Goal: Contribute content

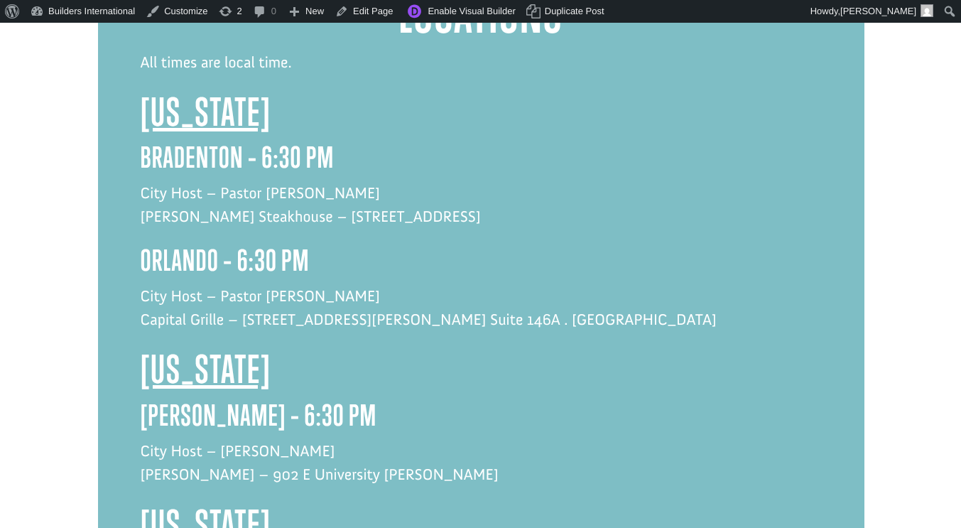
scroll to position [1306, 0]
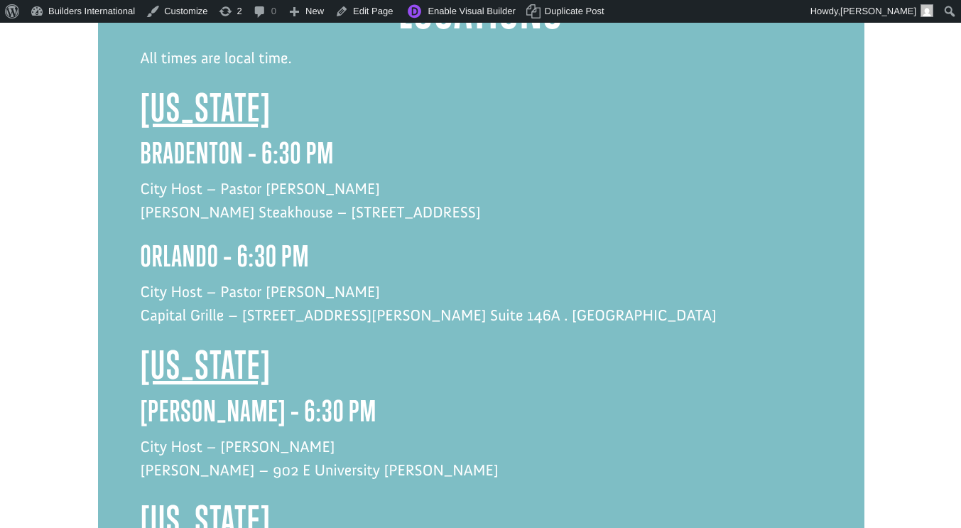
click at [398, 280] on p "City Host – Pastor [PERSON_NAME] Capital Grille – [STREET_ADDRESS][PERSON_NAME]…" at bounding box center [481, 311] width 681 height 62
click at [377, 280] on p "City Host – Pastor [PERSON_NAME] Capital Grille – [STREET_ADDRESS][PERSON_NAME]…" at bounding box center [481, 311] width 681 height 62
click at [483, 280] on p "City Host – Pastor [PERSON_NAME] Capital Grille – [STREET_ADDRESS][PERSON_NAME]…" at bounding box center [481, 311] width 681 height 62
click at [371, 7] on link "Edit Page" at bounding box center [363, 11] width 69 height 23
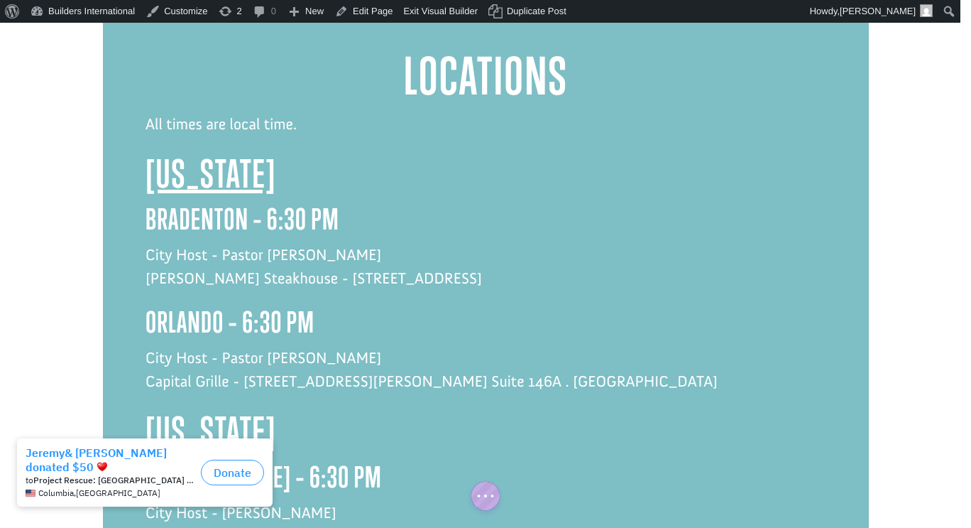
scroll to position [1241, 0]
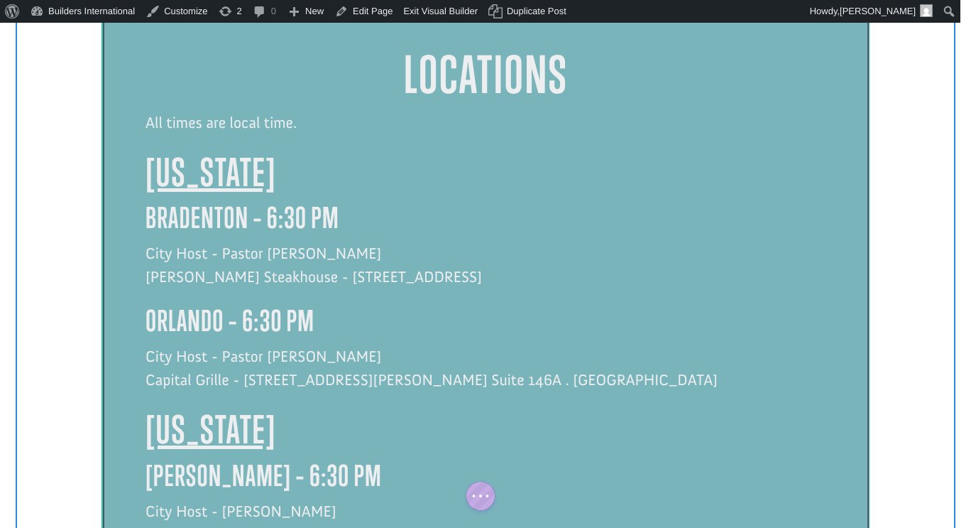
click div
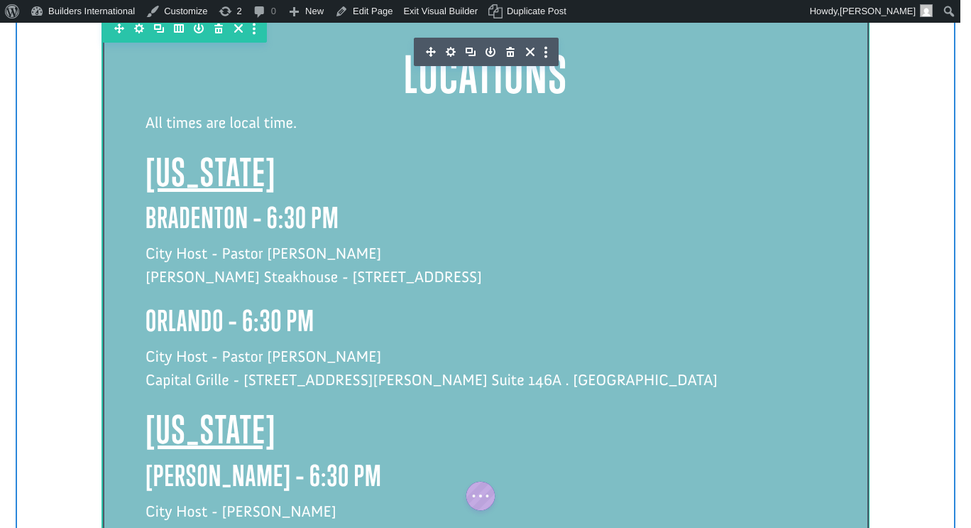
click at [482, 344] on p "City Host - Pastor [PERSON_NAME] Capital Grille - [STREET_ADDRESS][PERSON_NAME]…" at bounding box center [486, 375] width 681 height 62
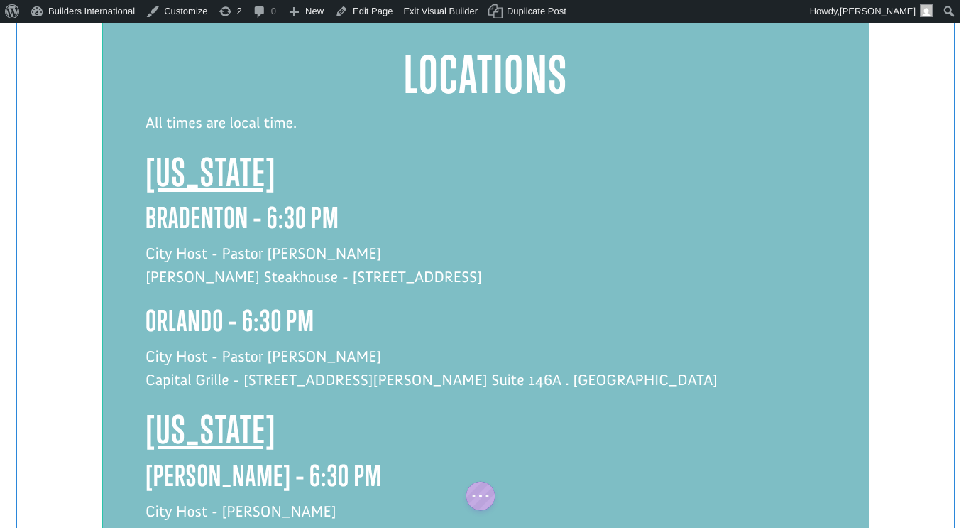
click at [489, 344] on p "City Host - Pastor [PERSON_NAME] Capital Grille - [STREET_ADDRESS][PERSON_NAME]…" at bounding box center [486, 375] width 681 height 62
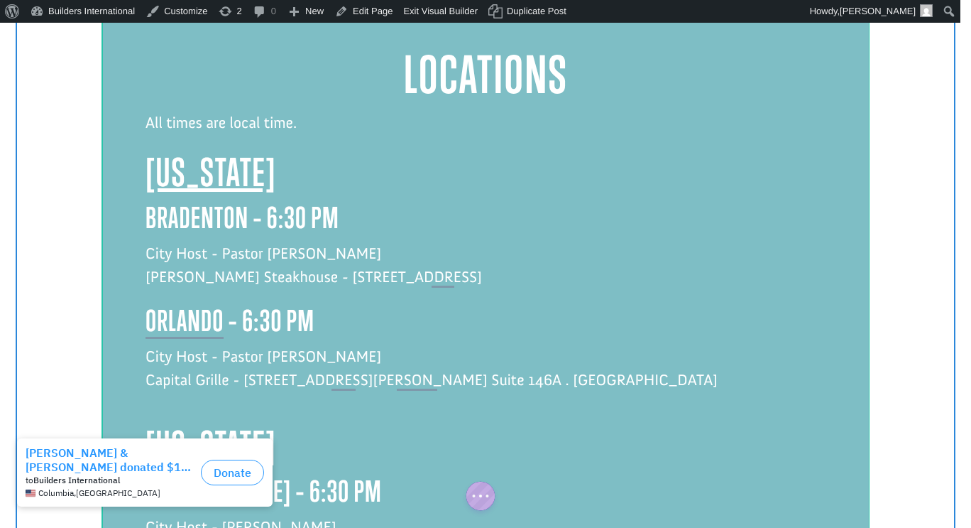
scroll to position [1338, 0]
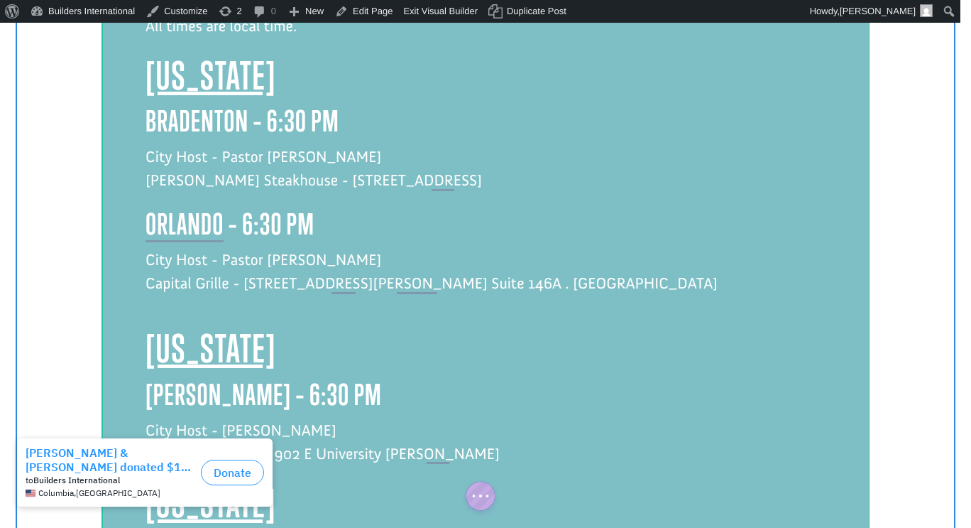
click at [488, 418] on p "City Host - [PERSON_NAME] [PERSON_NAME] - [GEOGRAPHIC_DATA] [PERSON_NAME]" at bounding box center [486, 449] width 681 height 62
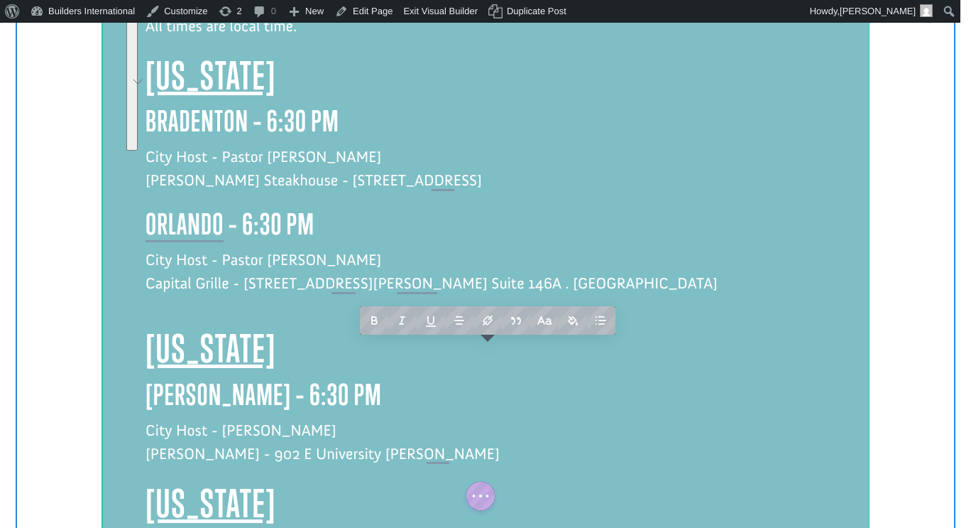
drag, startPoint x: 509, startPoint y: 361, endPoint x: 145, endPoint y: 263, distance: 377.4
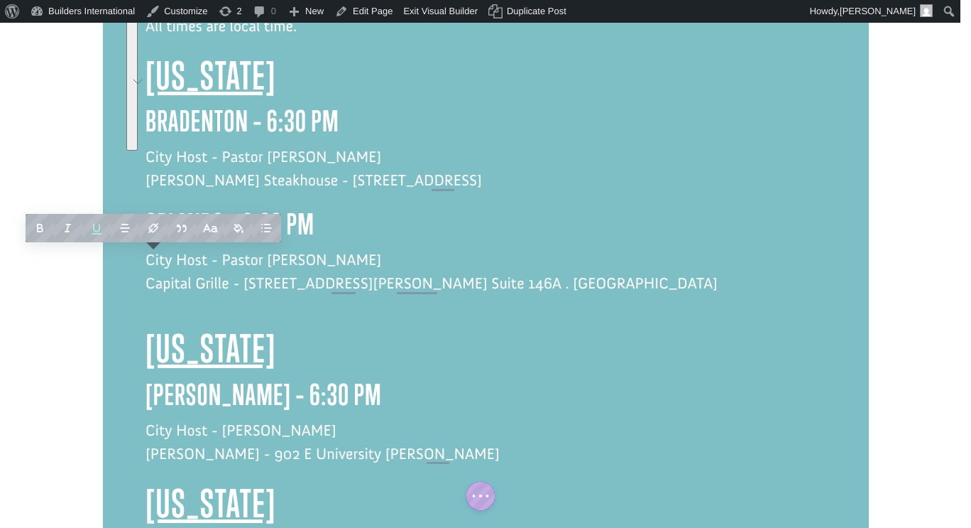
copy div "[PERSON_NAME] – 6:30 PM City Host - [PERSON_NAME] [PERSON_NAME] - [GEOGRAPHIC_D…"
click at [315, 248] on p "City Host - Pastor [PERSON_NAME] Capital Grille - [STREET_ADDRESS][PERSON_NAME]…" at bounding box center [486, 279] width 681 height 62
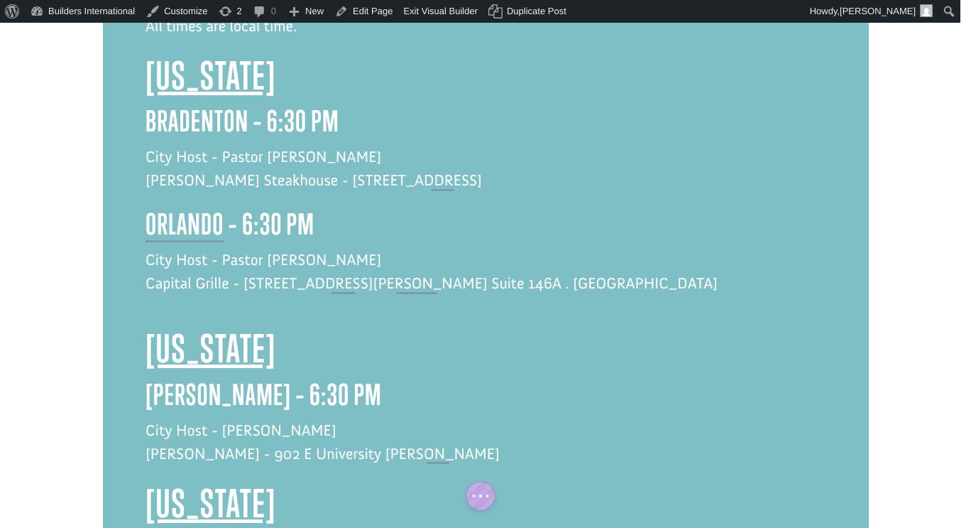
click at [223, 248] on p "City Host - Pastor [PERSON_NAME] Capital Grille - [STREET_ADDRESS][PERSON_NAME]…" at bounding box center [486, 279] width 681 height 62
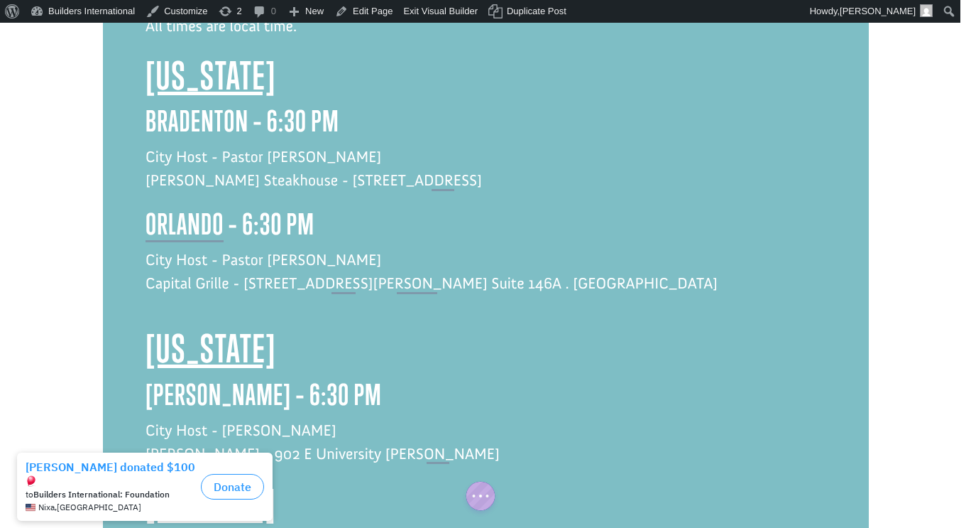
click at [190, 310] on p "To enrich screen reader interactions, please activate Accessibility in Grammarl…" at bounding box center [486, 318] width 681 height 16
paste div "To enrich screen reader interactions, please activate Accessibility in Grammarl…"
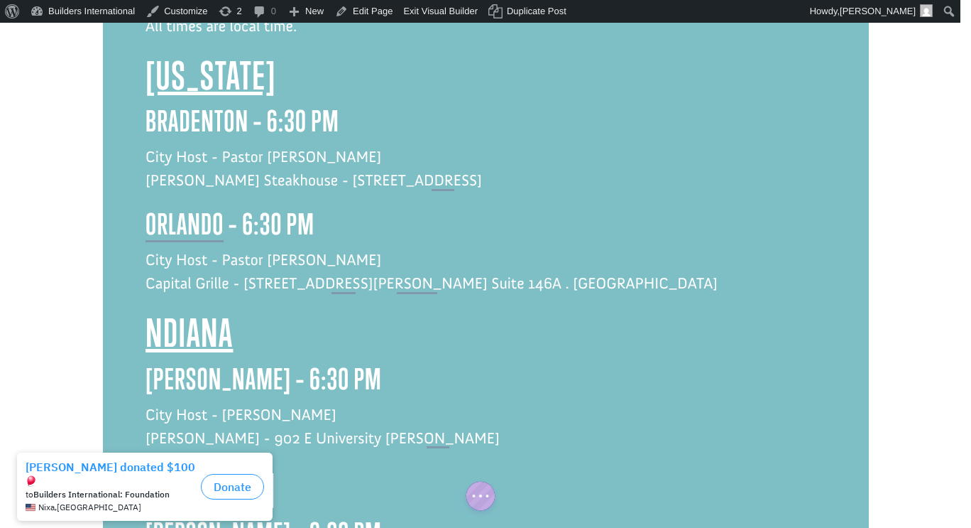
click at [225, 310] on span "ndiana" at bounding box center [190, 332] width 88 height 45
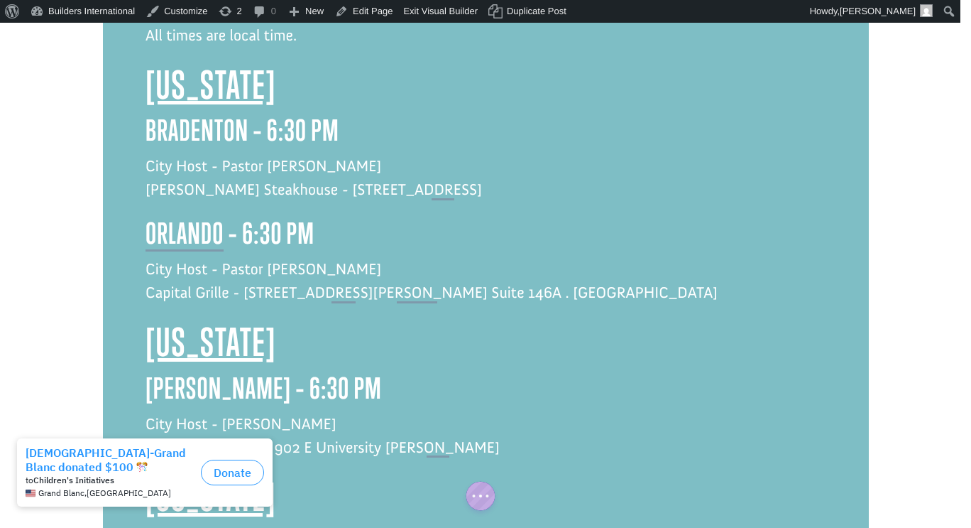
scroll to position [1329, 0]
click at [217, 371] on h3 "[PERSON_NAME] – 6:30 PM" at bounding box center [486, 391] width 681 height 40
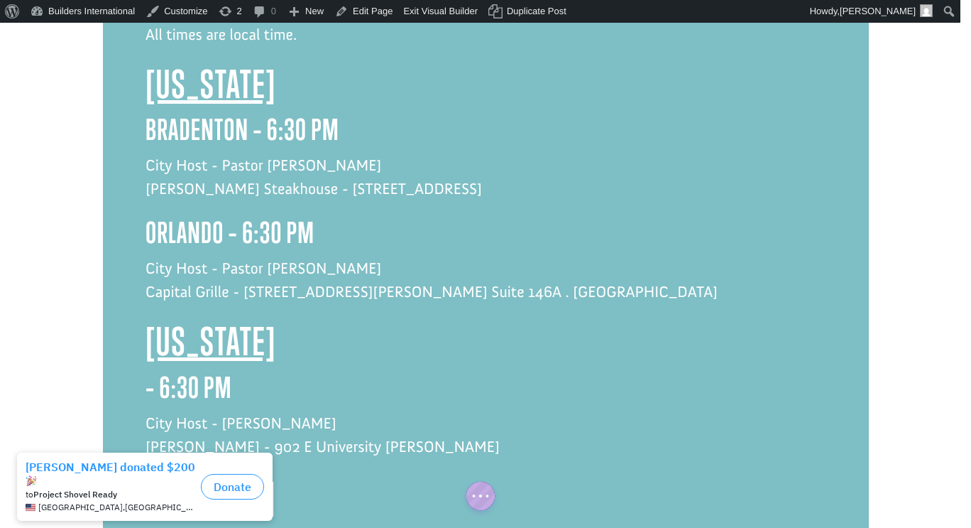
click at [303, 411] on p "City Host - [PERSON_NAME] [PERSON_NAME] - [GEOGRAPHIC_DATA] [PERSON_NAME]" at bounding box center [486, 442] width 681 height 62
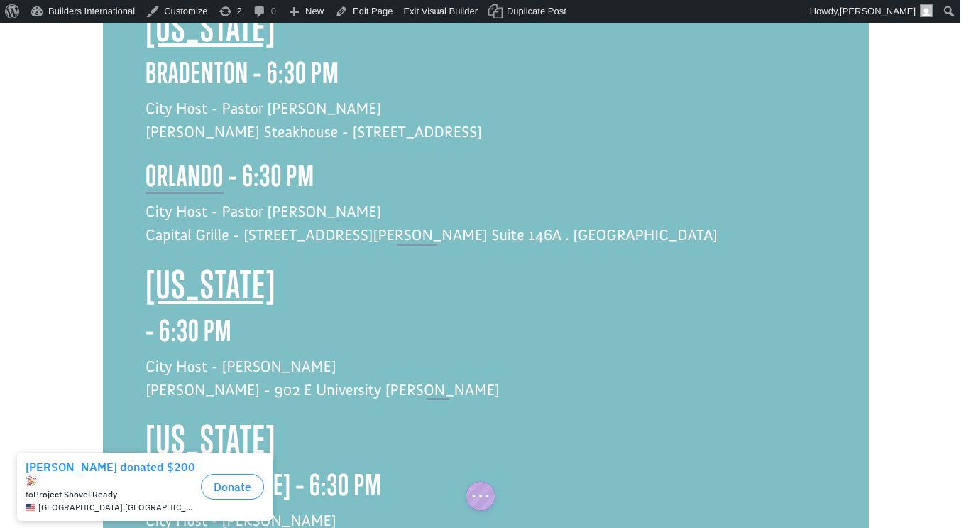
scroll to position [1396, 0]
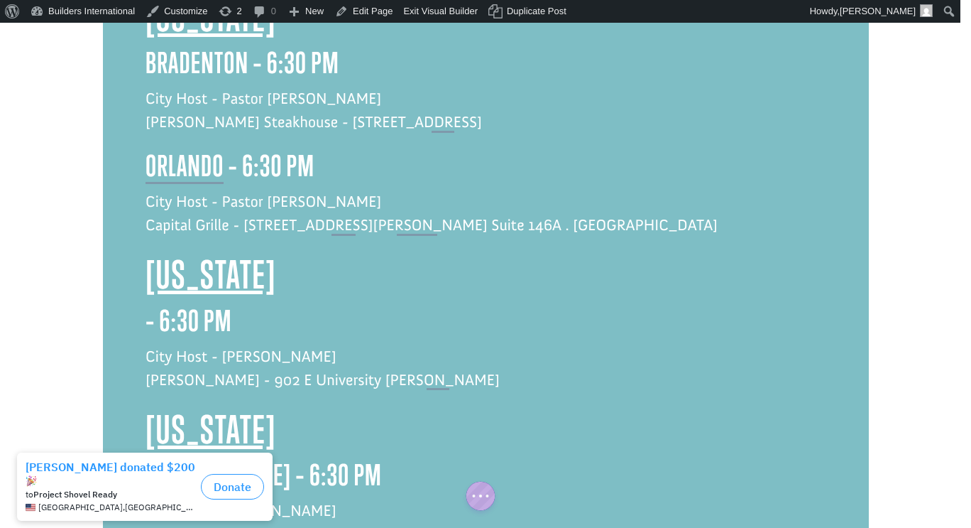
click at [295, 344] on p "City Host - [PERSON_NAME] [PERSON_NAME] - [GEOGRAPHIC_DATA] [PERSON_NAME]" at bounding box center [486, 375] width 681 height 62
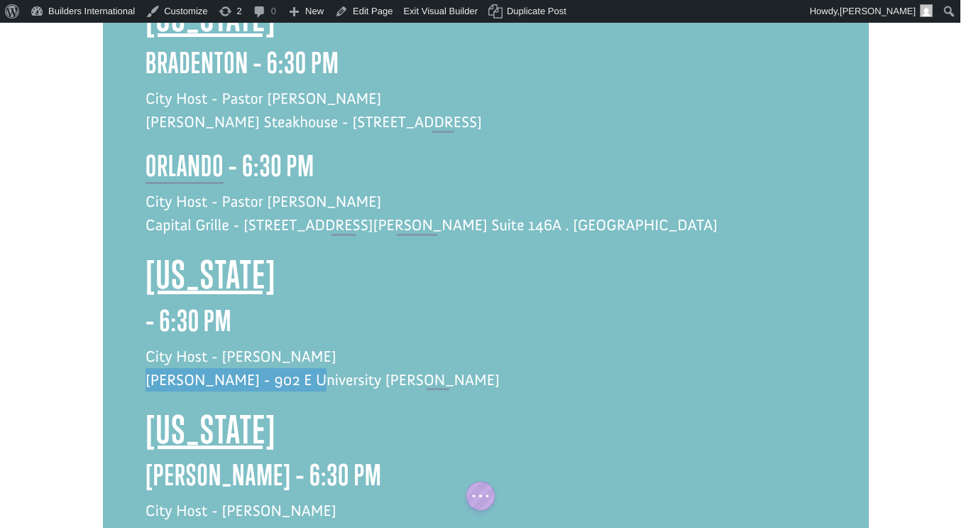
drag, startPoint x: 295, startPoint y: 288, endPoint x: 140, endPoint y: 290, distance: 154.8
click div "Locations All times are local time. [US_STATE] Bradenton – 6:30 PM City Host - …"
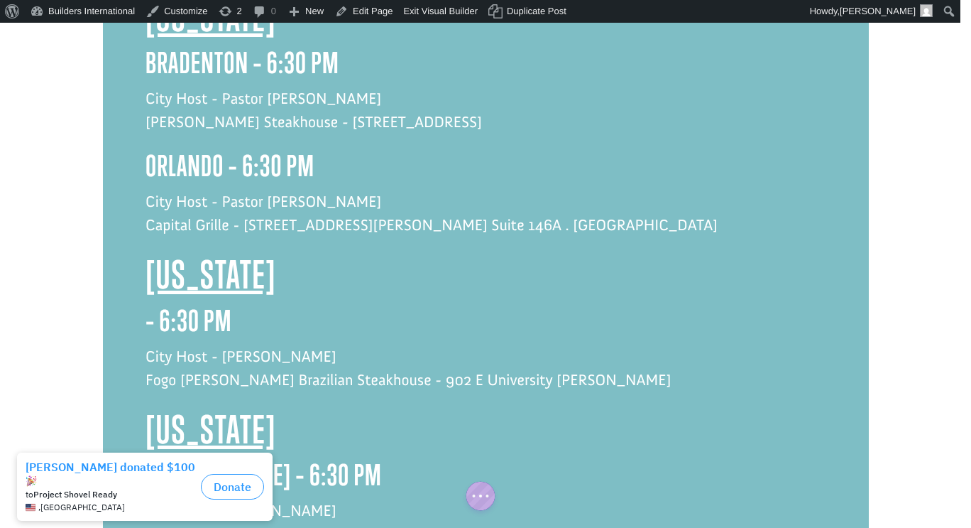
click div
click at [504, 344] on p "City Host - [PERSON_NAME] Fogo [PERSON_NAME] Brazilian Steakhouse - [GEOGRAPHIC…" at bounding box center [486, 375] width 681 height 62
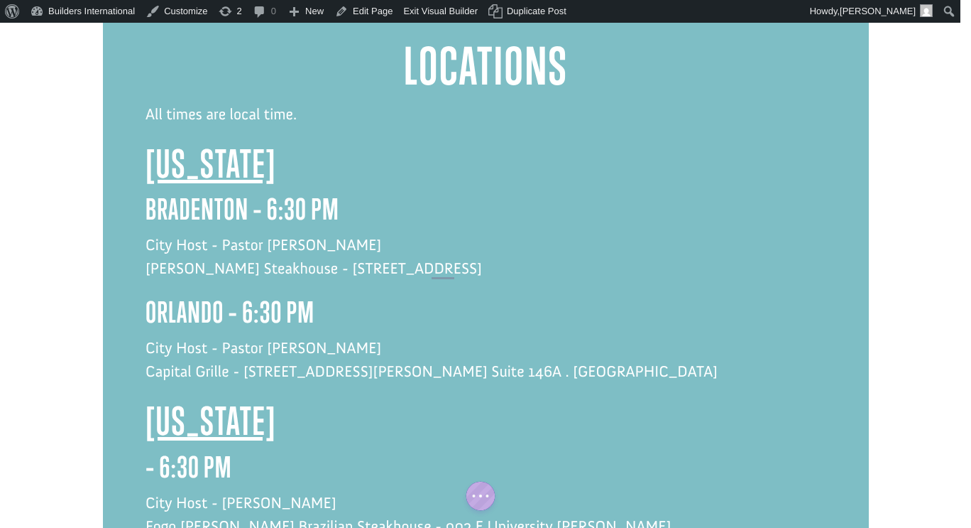
scroll to position [1289, 0]
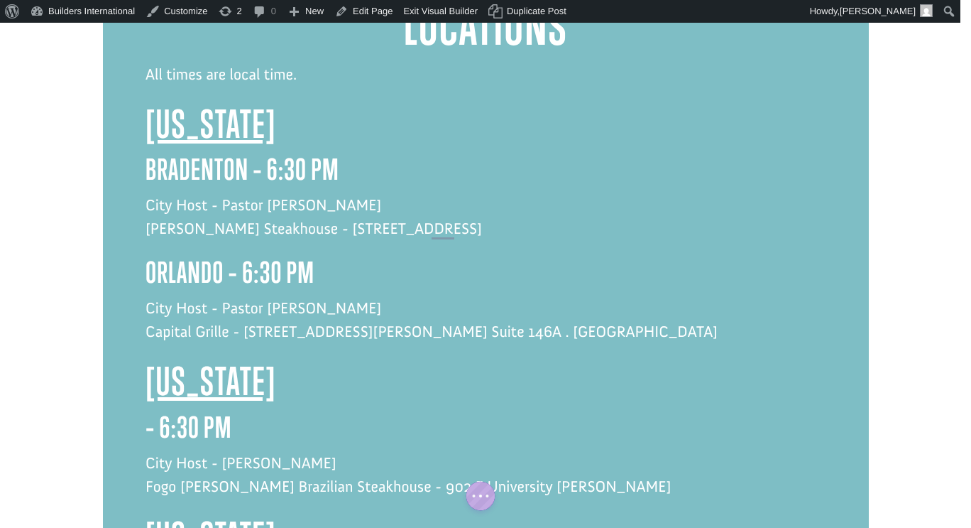
click at [496, 451] on p "City Host - [PERSON_NAME] Fogo [PERSON_NAME] Brazilian Steakhouse - [GEOGRAPHIC…" at bounding box center [486, 482] width 681 height 62
drag, startPoint x: 506, startPoint y: 392, endPoint x: 377, endPoint y: 393, distance: 128.5
click at [377, 451] on p "City Host - [PERSON_NAME] Fogo [PERSON_NAME] Brazilian Steakhouse - [GEOGRAPHIC…" at bounding box center [486, 482] width 681 height 62
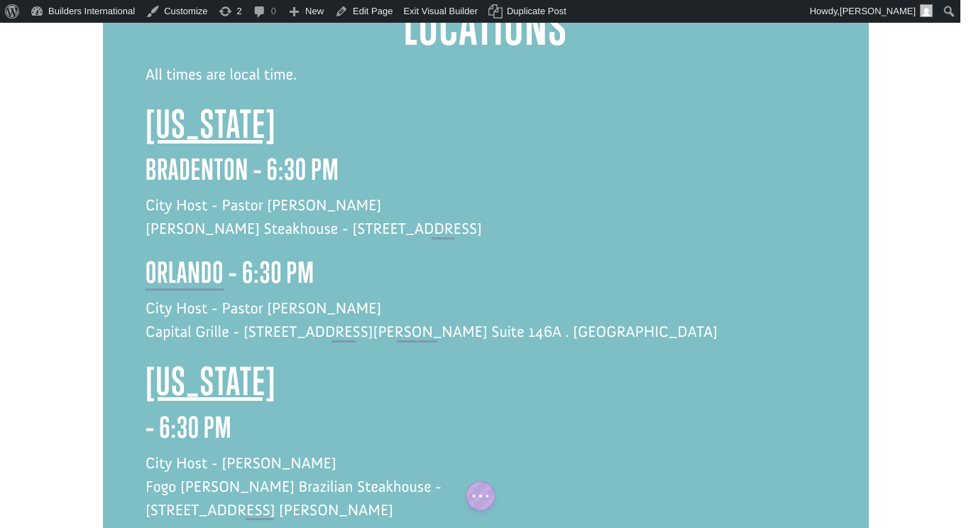
click at [146, 451] on p "City Host - [PERSON_NAME] Fogo [PERSON_NAME] Brazilian Steakhouse - [STREET_ADD…" at bounding box center [486, 494] width 681 height 86
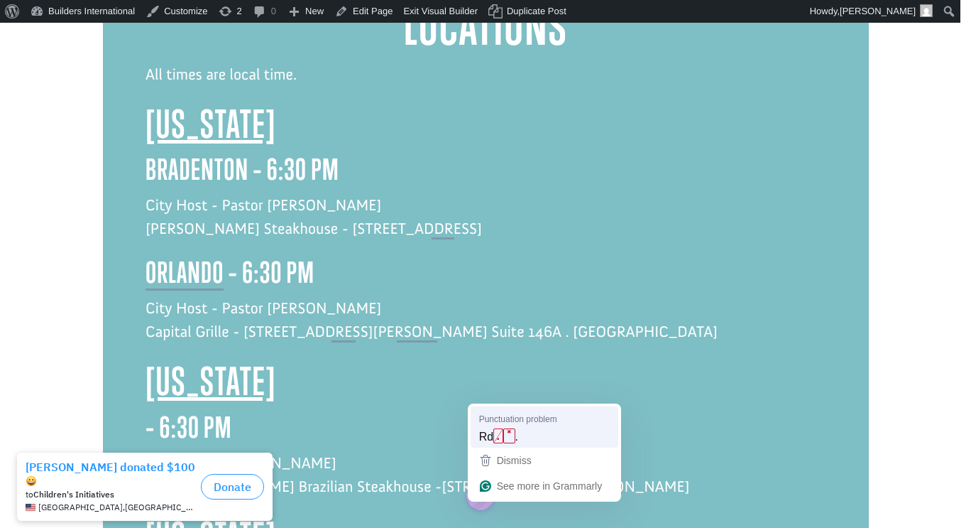
click at [511, 419] on span "Punctuation problem" at bounding box center [518, 418] width 78 height 13
click at [497, 427] on div "Rd . ˟ ." at bounding box center [544, 436] width 136 height 23
click at [514, 451] on p "City Host - [PERSON_NAME] Fogo [PERSON_NAME] Brazilian Steakhouse - [STREET_ADD…" at bounding box center [486, 482] width 681 height 62
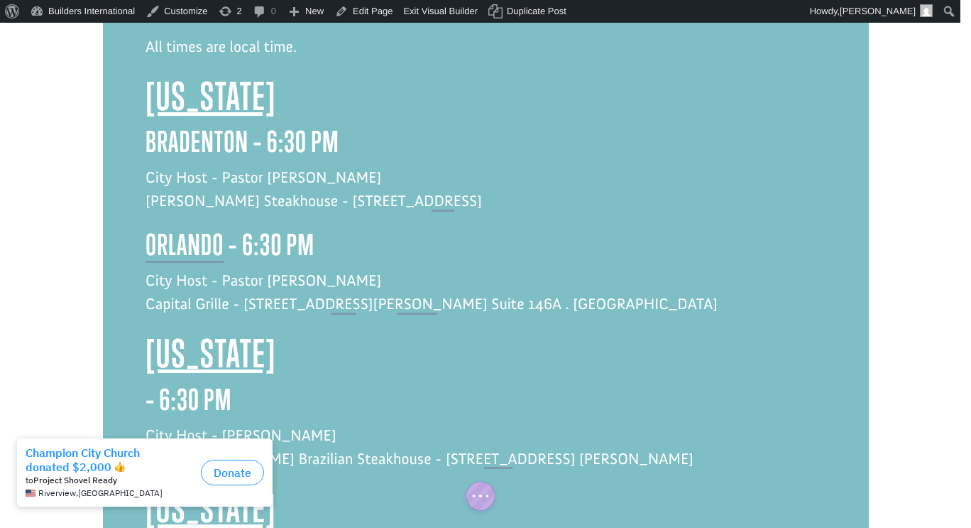
scroll to position [1319, 0]
click at [498, 422] on p "City Host - [PERSON_NAME] Fogo [PERSON_NAME] Brazilian Steakhouse - [STREET_ADD…" at bounding box center [486, 453] width 681 height 62
click at [288, 422] on p "City Host - [PERSON_NAME] Fogo [PERSON_NAME] Brazilian Steakhouse - [STREET_ADD…" at bounding box center [486, 453] width 681 height 62
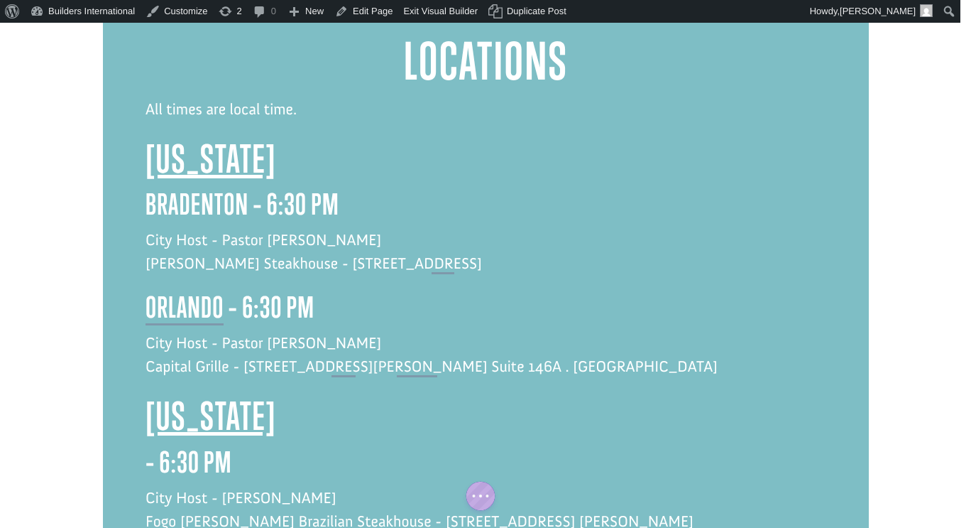
scroll to position [1255, 0]
click at [146, 444] on h3 "– 6:30 PM" at bounding box center [486, 464] width 681 height 40
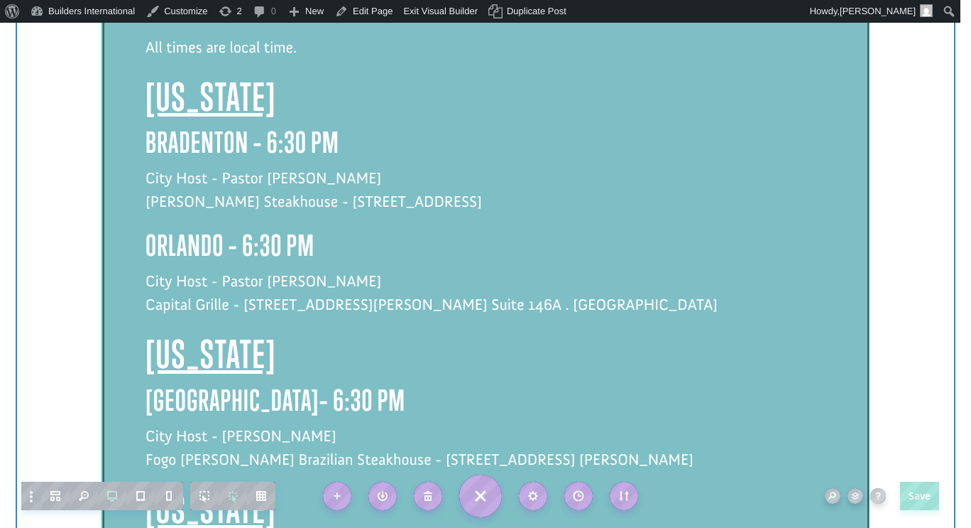
scroll to position [1326, 0]
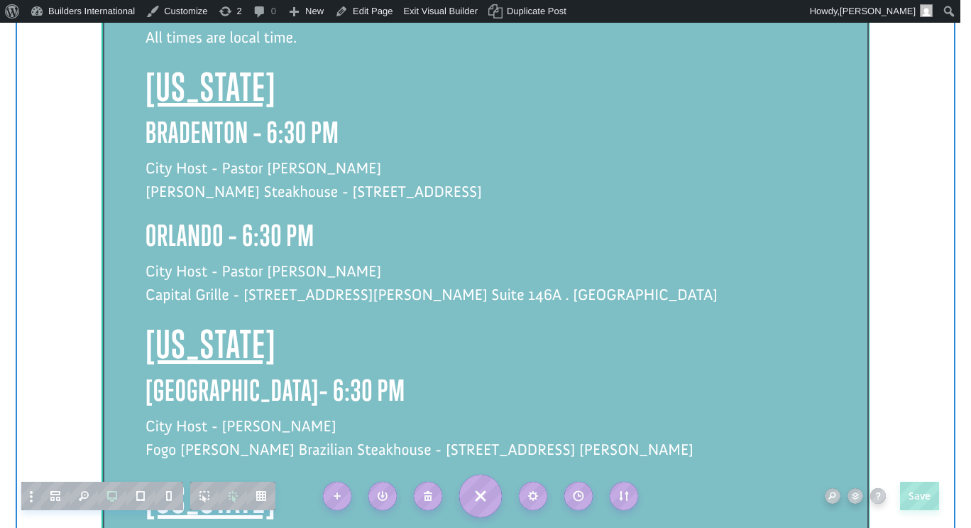
click at [548, 414] on p "City Host - [PERSON_NAME] Fogo [PERSON_NAME] Brazilian Steakhouse - [STREET_ADD…" at bounding box center [486, 445] width 681 height 62
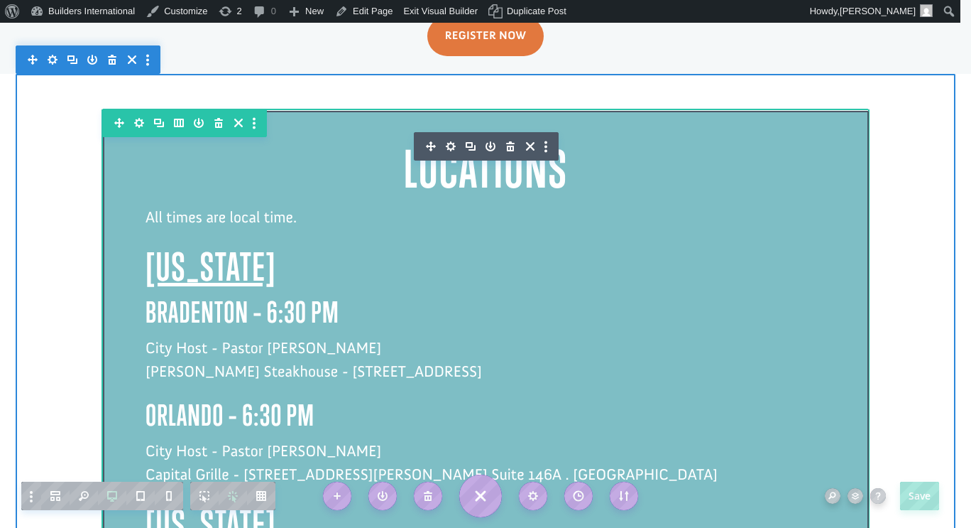
scroll to position [1239, 0]
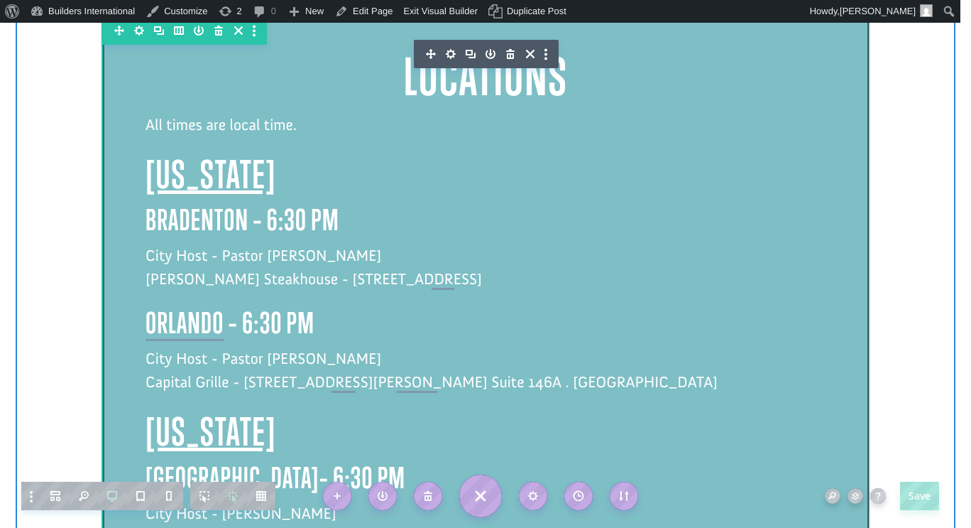
click at [565, 501] on p "City Host - [PERSON_NAME] Fogo [PERSON_NAME] Brazilian Steakhouse - [STREET_ADD…" at bounding box center [486, 532] width 681 height 62
